Goal: Information Seeking & Learning: Learn about a topic

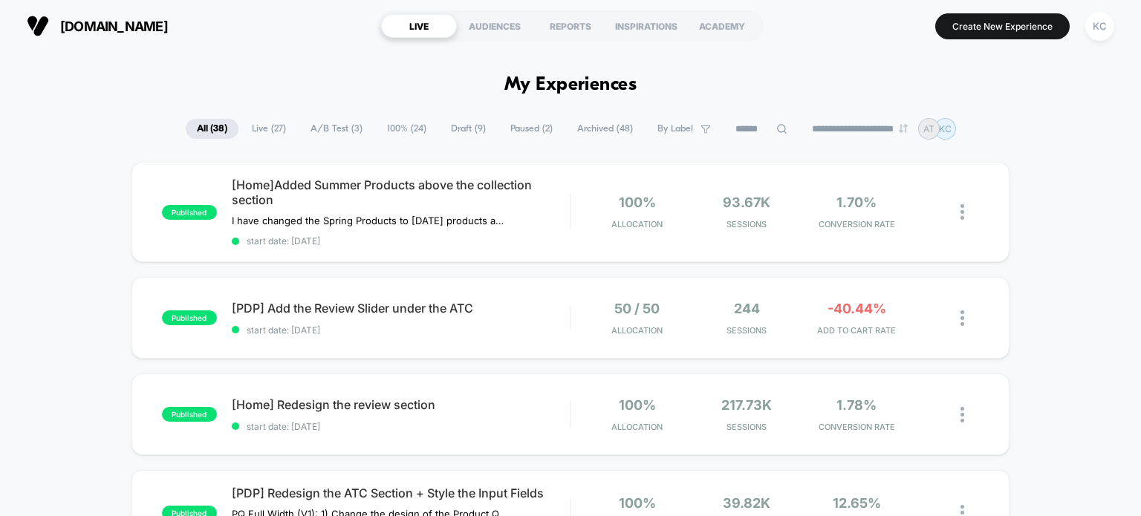
click at [340, 128] on span "A/B Test ( 3 )" at bounding box center [336, 129] width 74 height 20
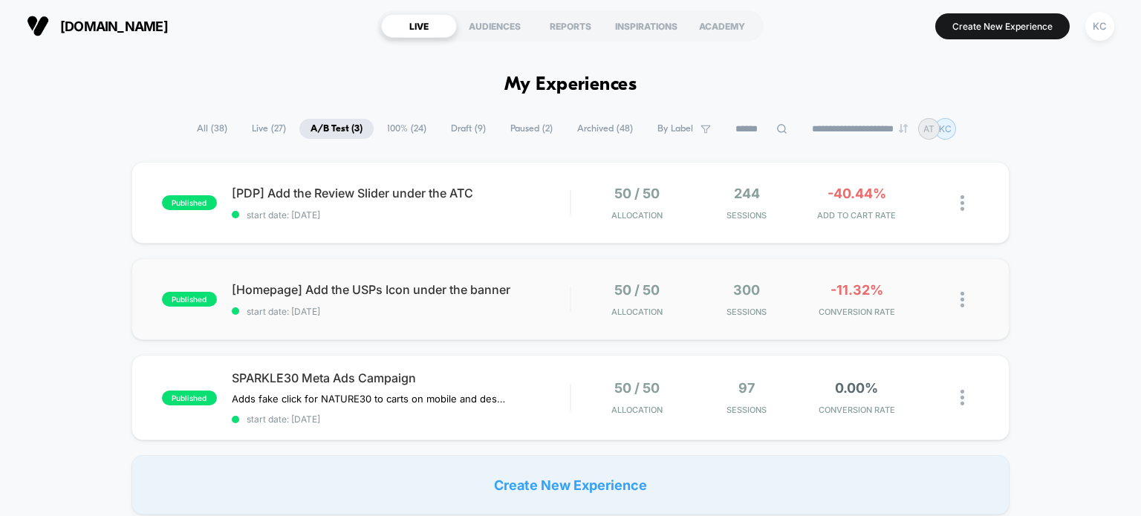
click at [540, 319] on div "published [Homepage] Add the USPs Icon under the banner start date: [DATE] 50 /…" at bounding box center [570, 299] width 878 height 82
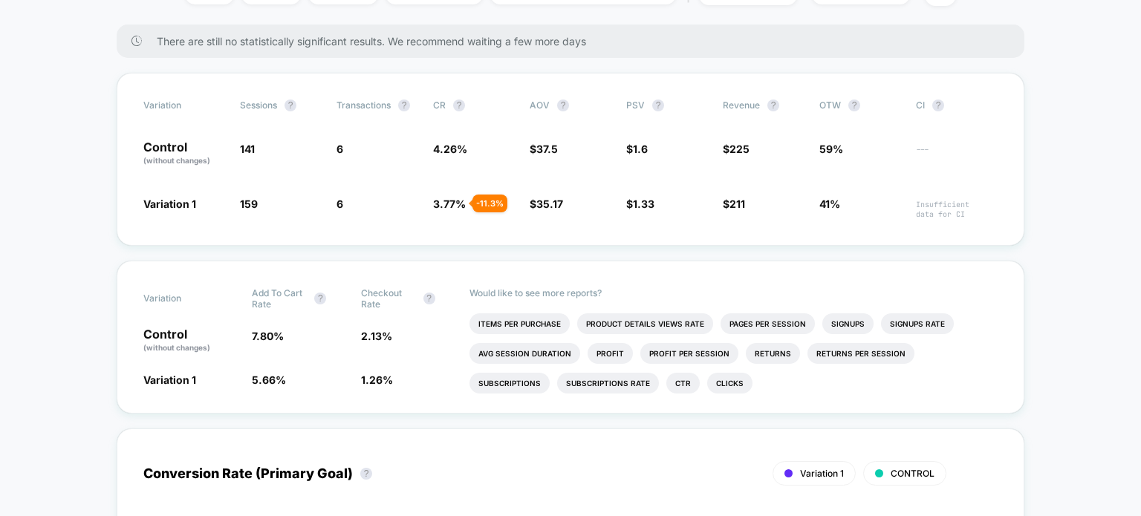
scroll to position [235, 0]
